Goal: Contribute content

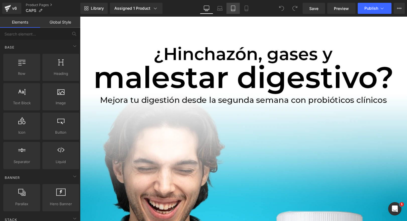
click at [240, 8] on link "Tablet" at bounding box center [233, 8] width 13 height 11
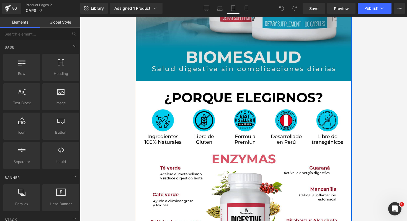
scroll to position [285, 0]
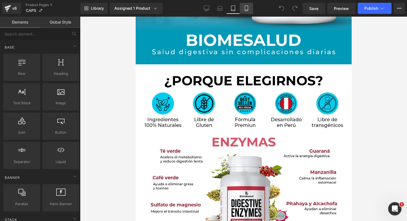
click at [249, 5] on link "Mobile" at bounding box center [246, 8] width 13 height 11
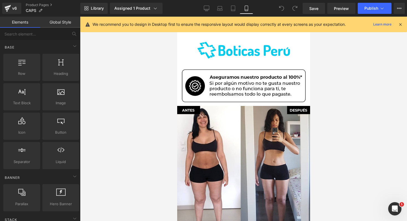
scroll to position [755, 0]
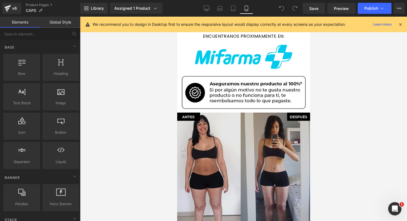
click at [229, 137] on img at bounding box center [243, 211] width 133 height 202
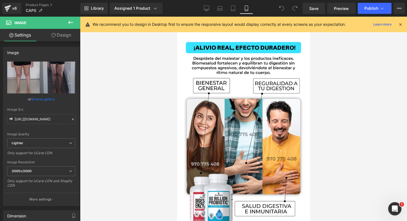
scroll to position [1036, 0]
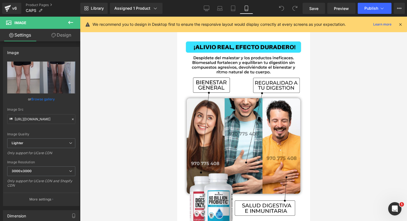
click at [229, 137] on img at bounding box center [243, 131] width 133 height 200
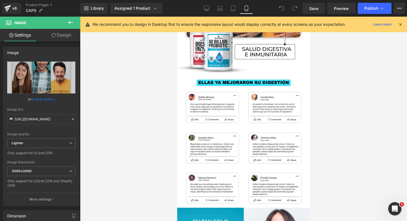
scroll to position [1188, 0]
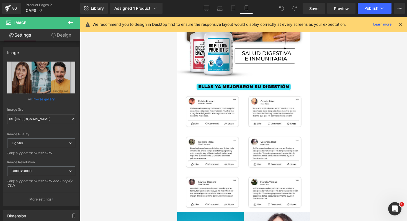
click at [229, 137] on img at bounding box center [243, 145] width 133 height 133
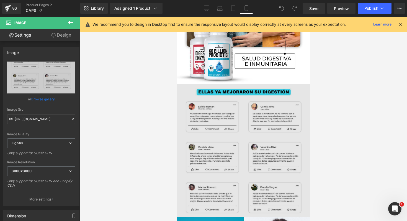
scroll to position [1184, 0]
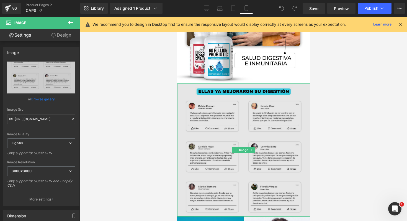
click at [206, 111] on img at bounding box center [243, 149] width 133 height 133
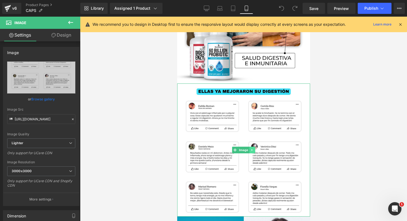
click at [251, 147] on link at bounding box center [252, 150] width 6 height 7
click at [249, 147] on link at bounding box center [249, 150] width 6 height 7
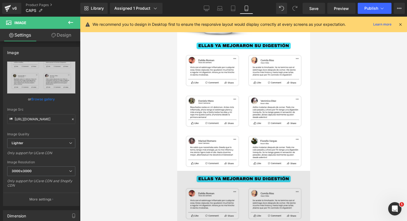
scroll to position [1206, 0]
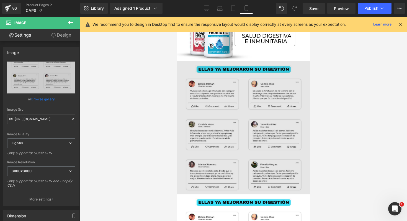
click at [214, 107] on img at bounding box center [243, 127] width 133 height 133
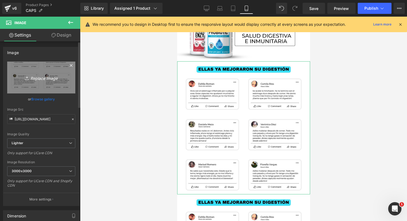
click at [32, 81] on link "Replace Image" at bounding box center [41, 78] width 68 height 32
type input "C:\fakepath\ANTES Y DESPUÉS 2.webp"
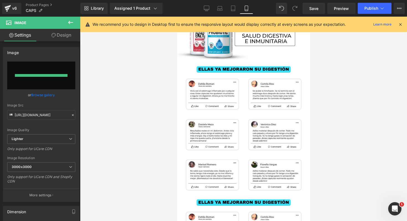
type input "[URL][DOMAIN_NAME]"
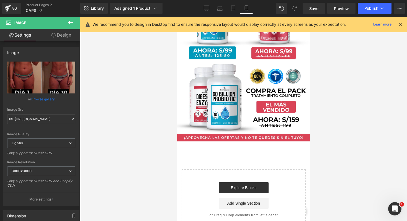
scroll to position [1859, 0]
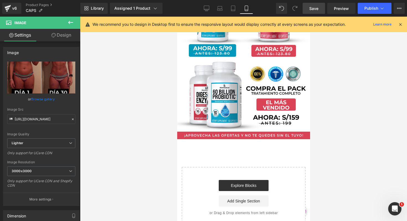
click at [321, 10] on link "Save" at bounding box center [314, 8] width 22 height 11
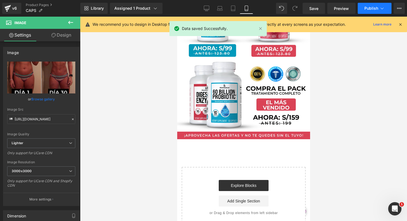
click at [375, 9] on span "Publish" at bounding box center [372, 8] width 14 height 4
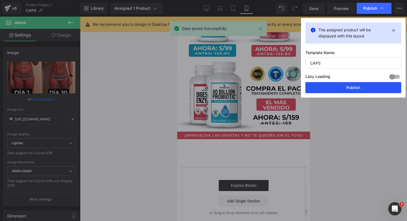
click at [344, 89] on button "Publish" at bounding box center [354, 87] width 96 height 11
